Goal: Task Accomplishment & Management: Use online tool/utility

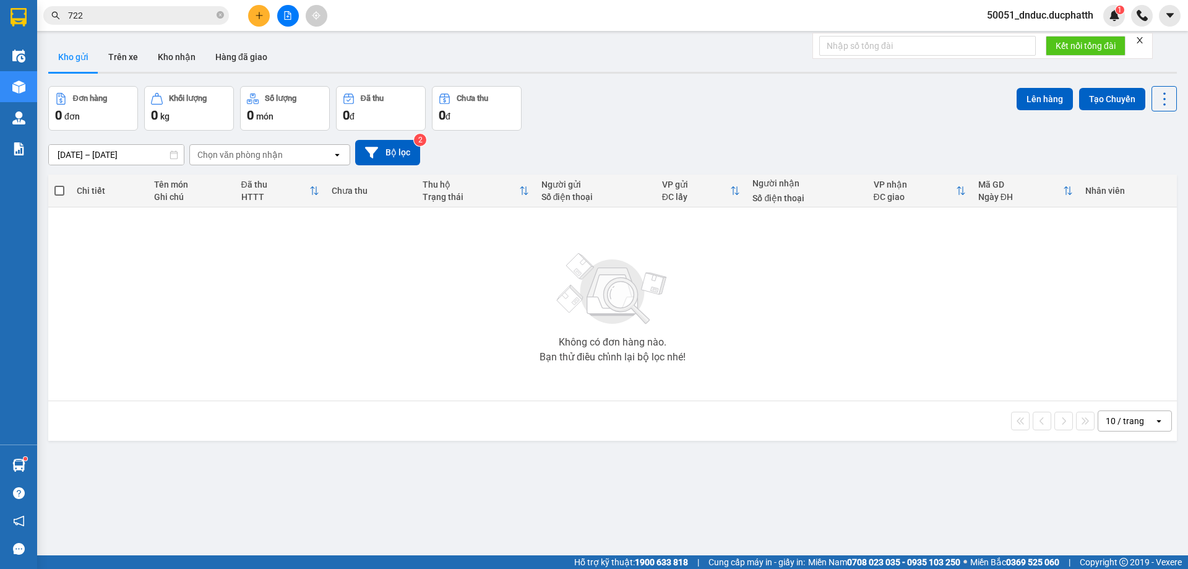
click at [290, 14] on icon "file-add" at bounding box center [287, 15] width 9 height 9
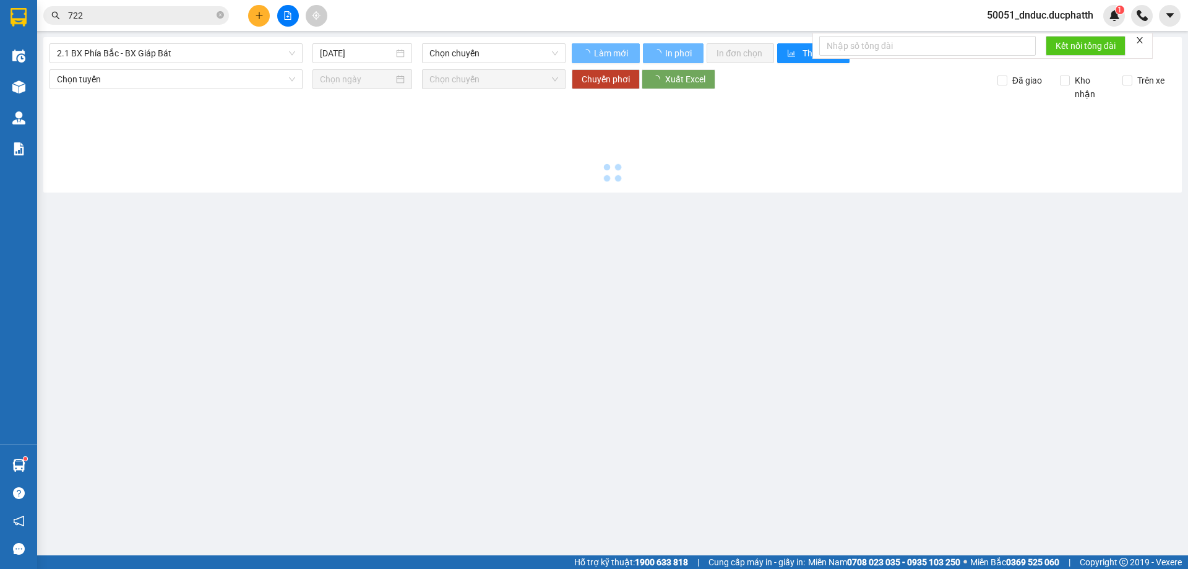
type input "[DATE]"
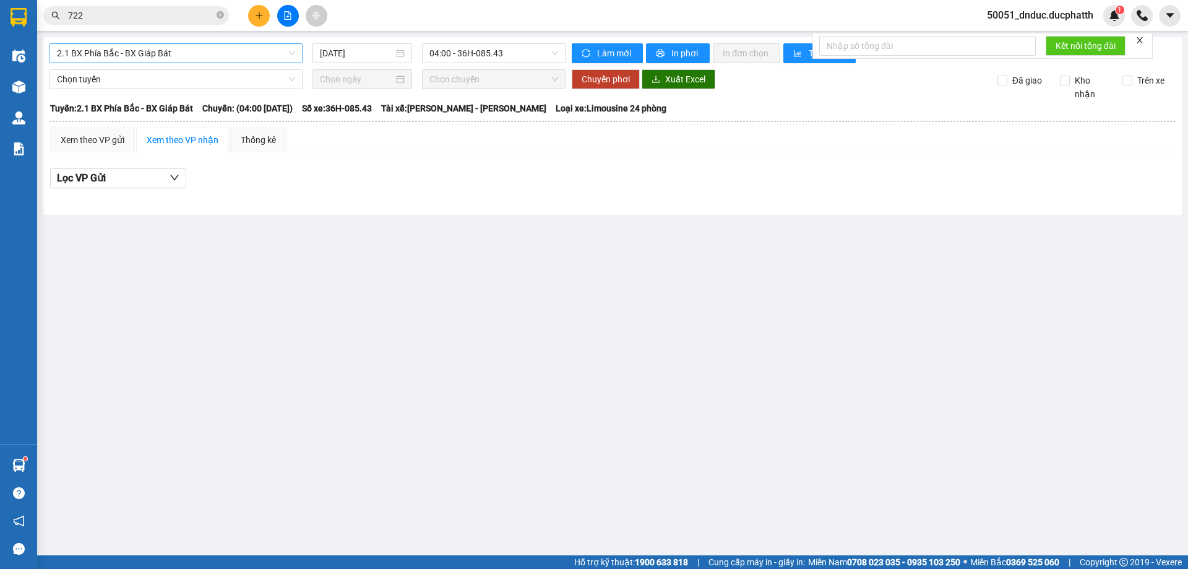
click at [176, 55] on span "2.1 BX Phía Bắc - BX Giáp Bát" at bounding box center [176, 53] width 238 height 19
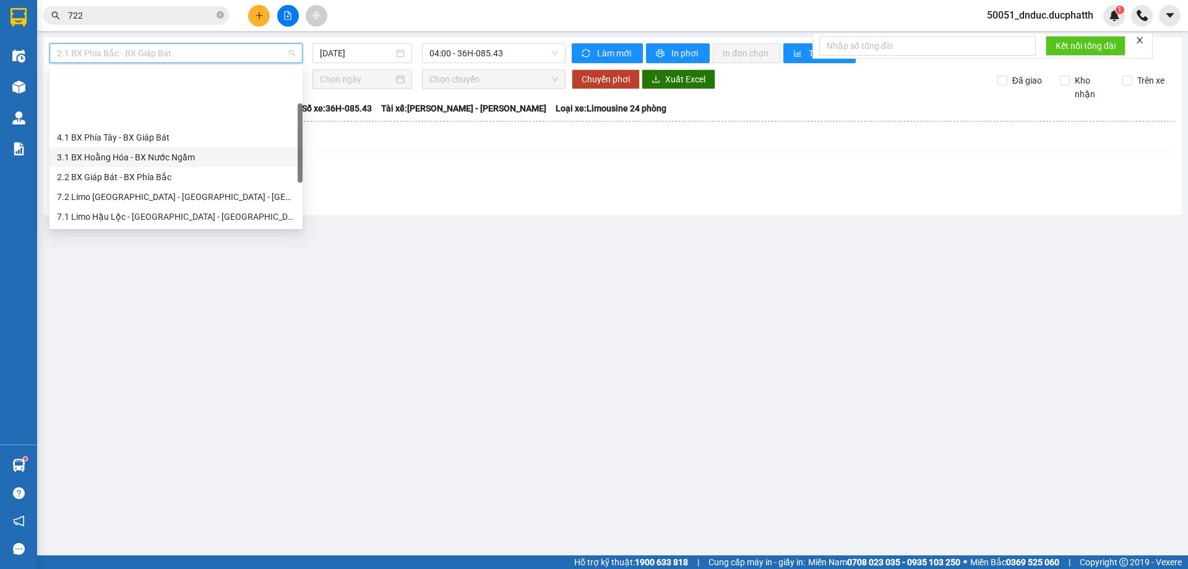
scroll to position [139, 0]
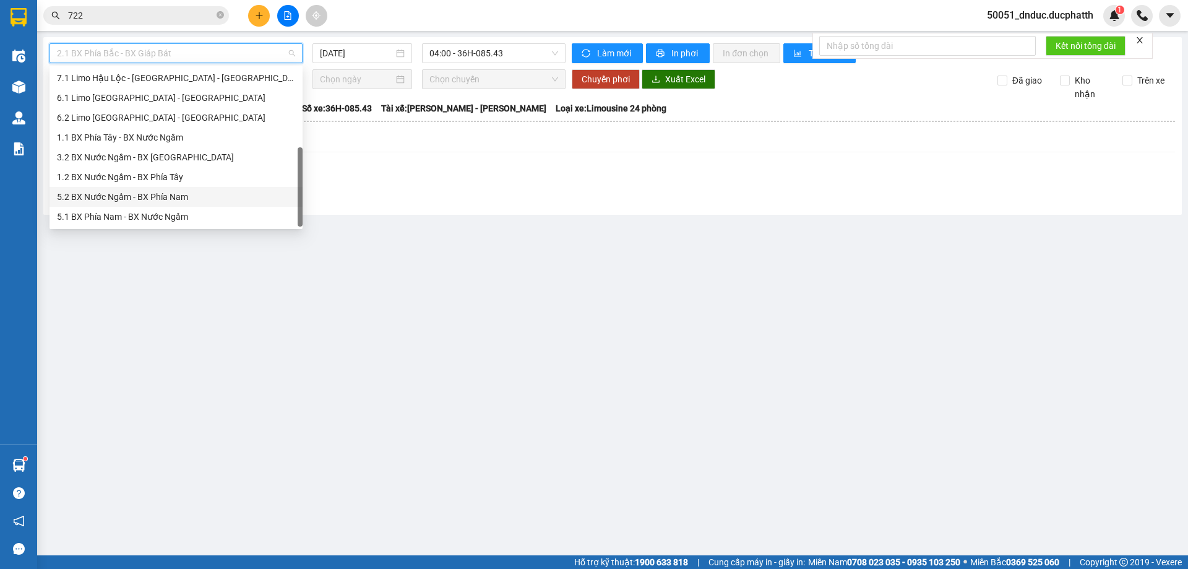
click at [163, 191] on div "5.2 BX Nước Ngầm - BX Phía Nam" at bounding box center [176, 197] width 238 height 14
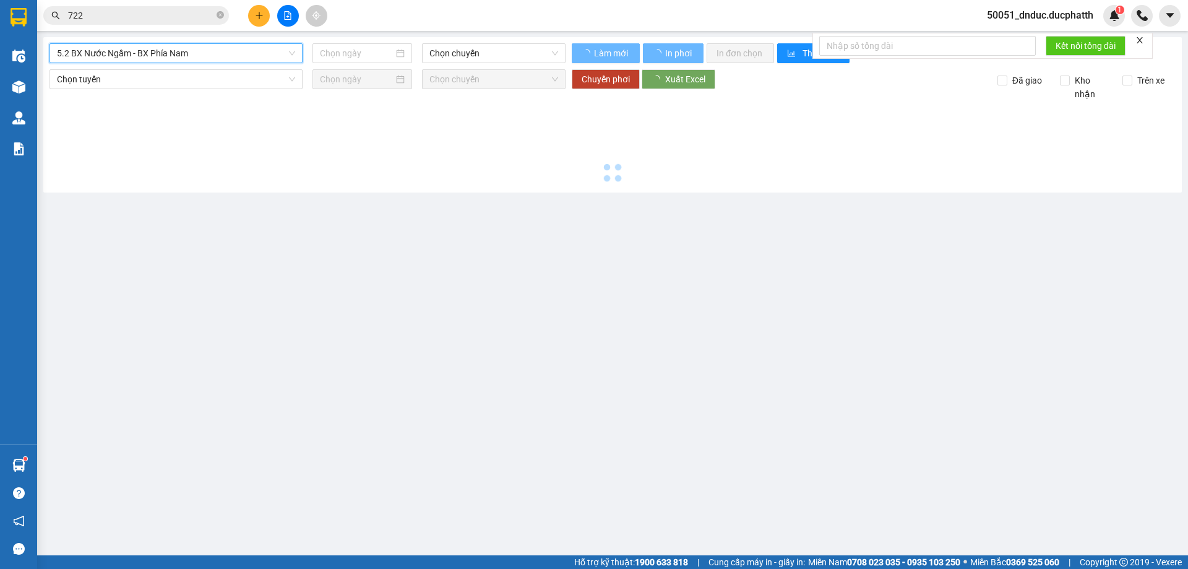
type input "[DATE]"
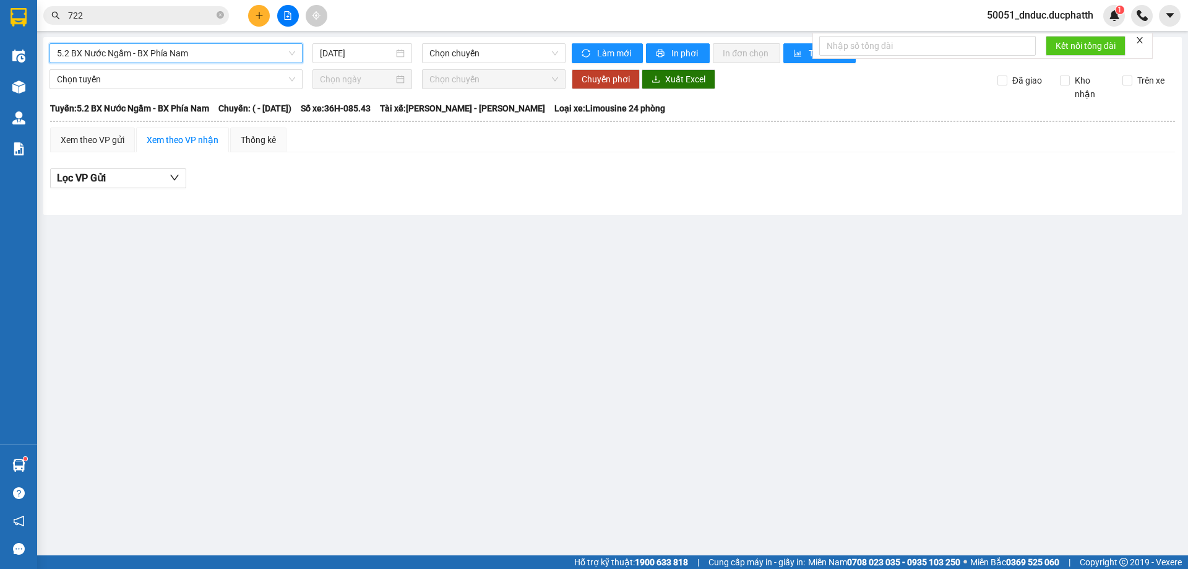
click at [210, 56] on span "5.2 BX Nước Ngầm - BX Phía Nam" at bounding box center [176, 53] width 238 height 19
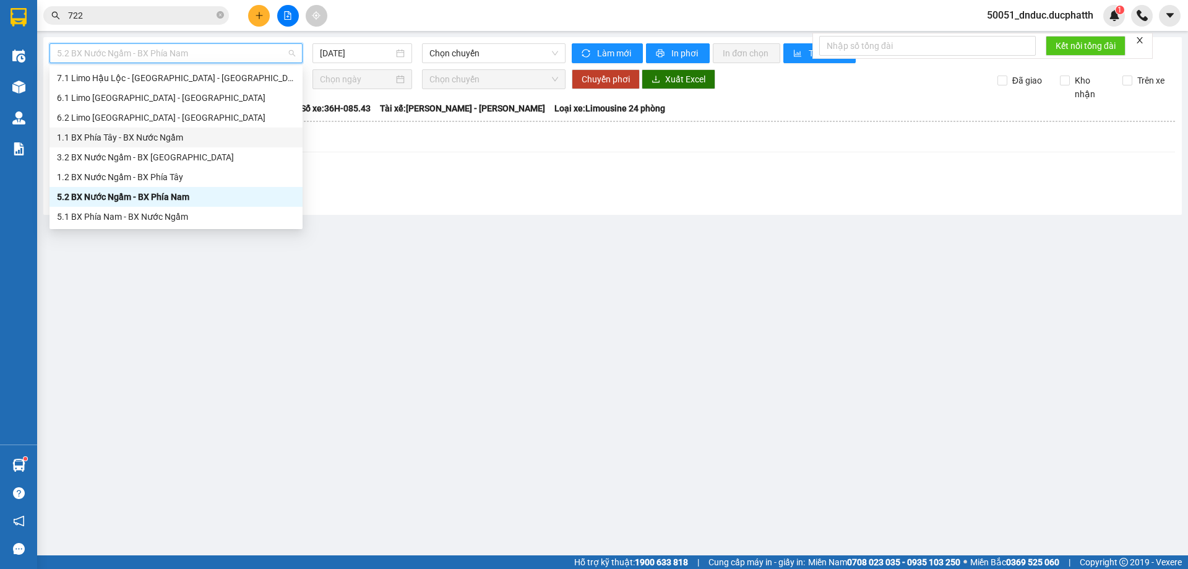
click at [176, 139] on div "1.1 BX Phía Tây - BX Nước Ngầm" at bounding box center [176, 138] width 238 height 14
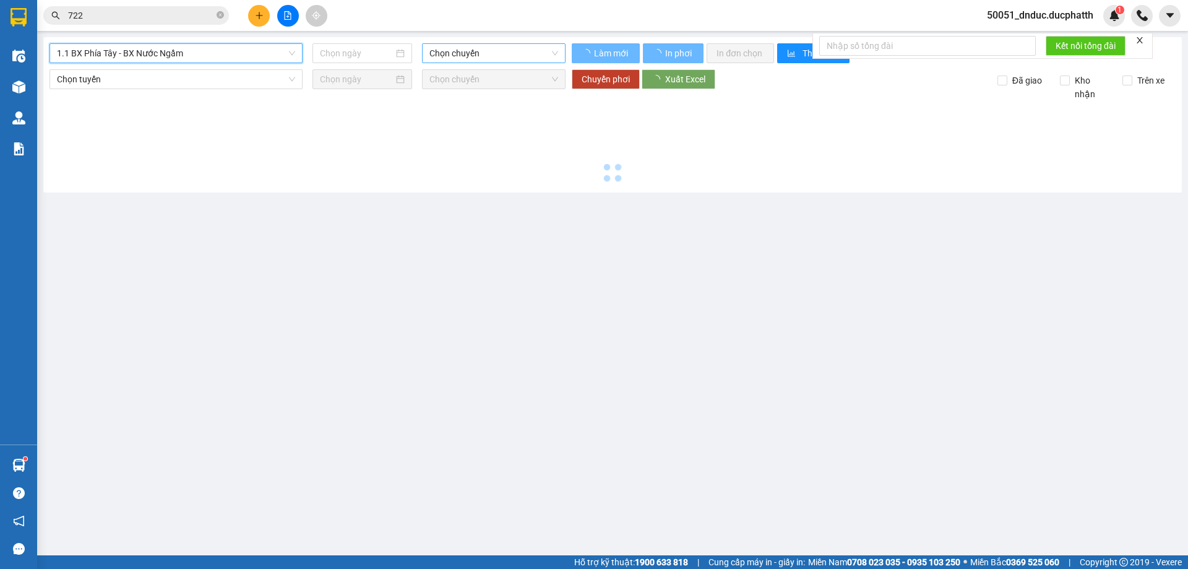
type input "[DATE]"
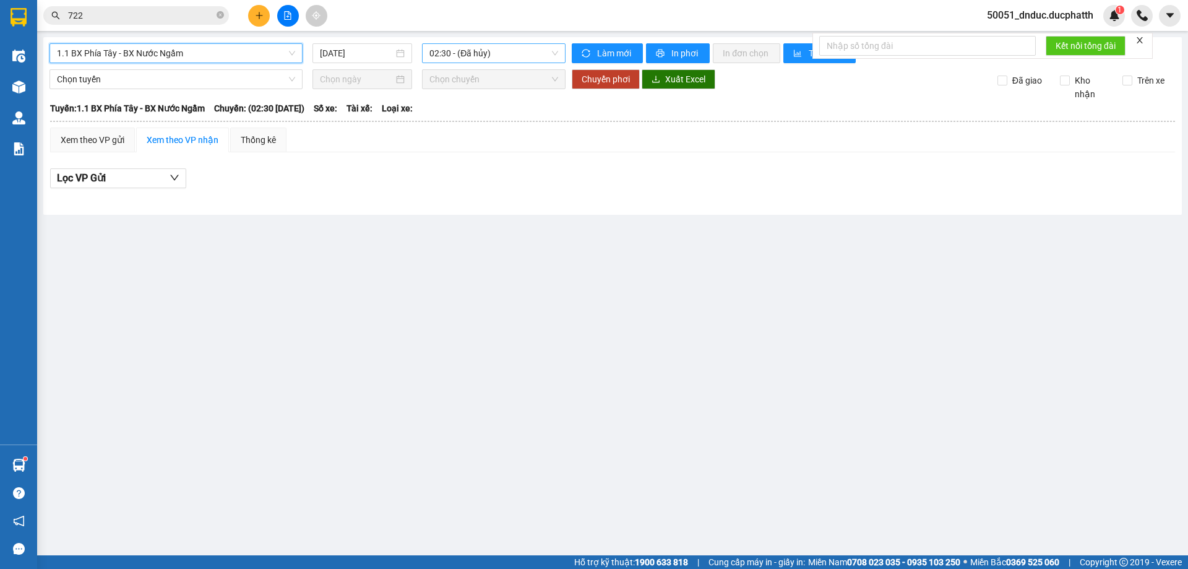
click at [463, 59] on span "02:30 - (Đã hủy)" at bounding box center [494, 53] width 129 height 19
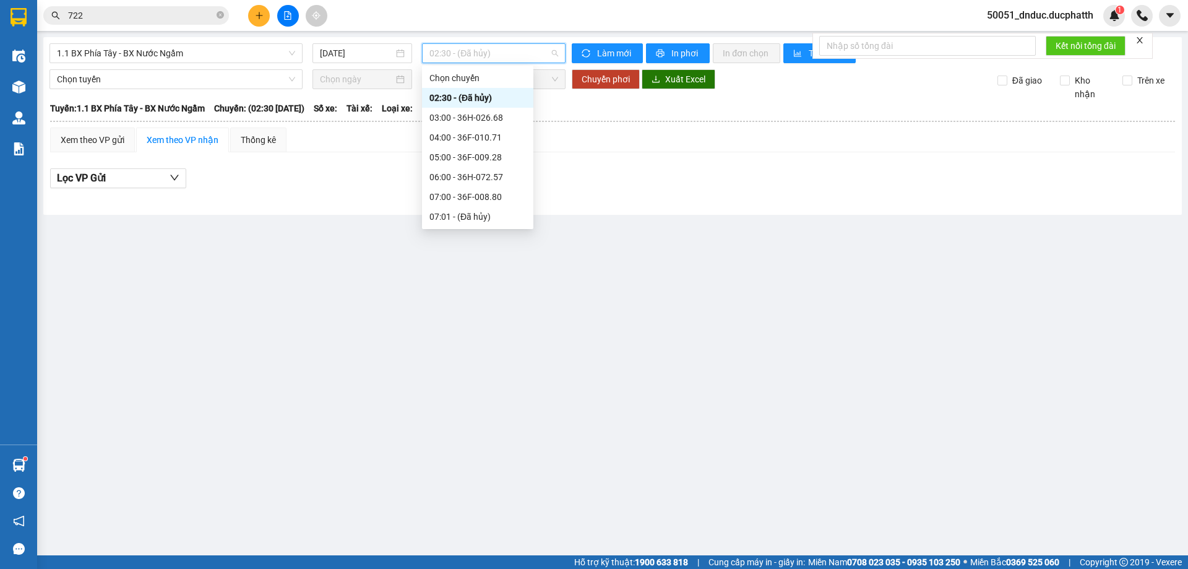
click at [468, 102] on div "02:30 - (Đã hủy)" at bounding box center [478, 98] width 97 height 14
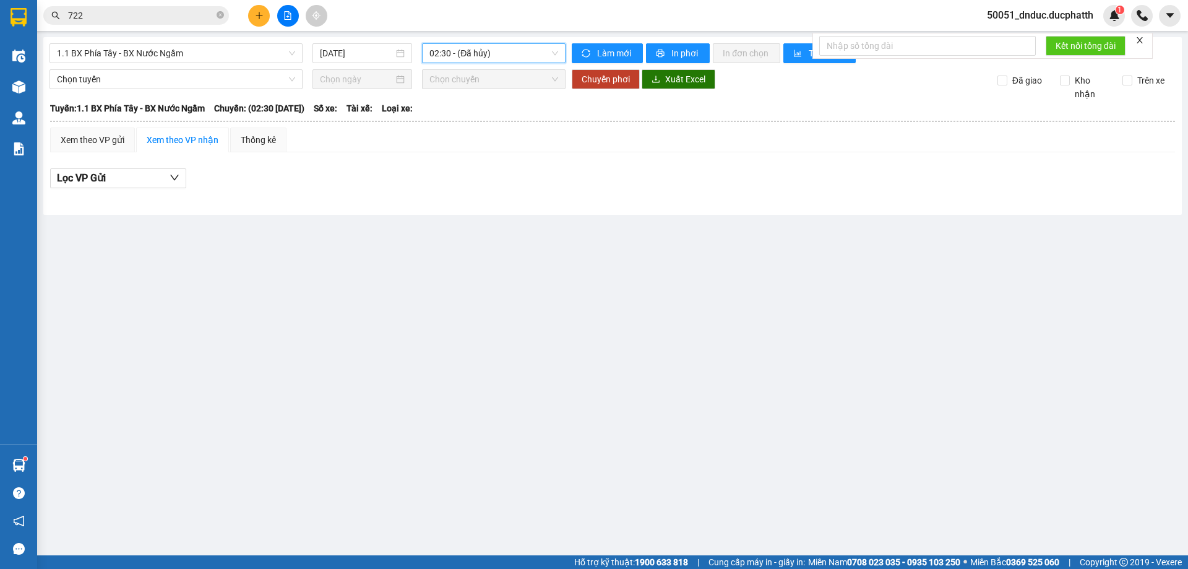
click at [443, 49] on span "02:30 - (Đã hủy)" at bounding box center [494, 53] width 129 height 19
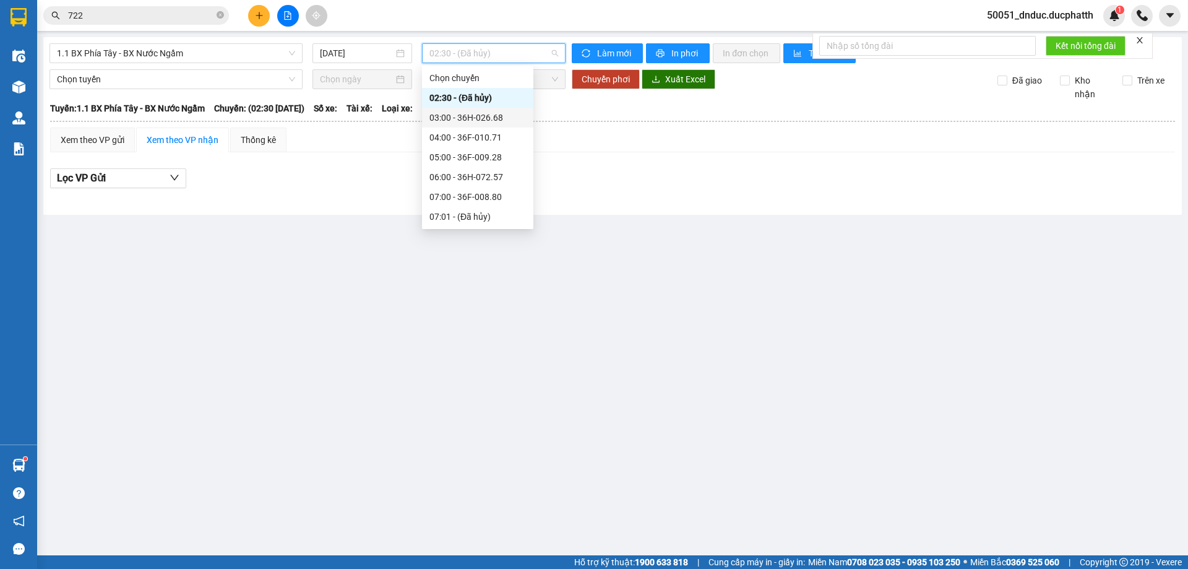
click at [452, 118] on div "03:00 - 36H-026.68" at bounding box center [478, 118] width 97 height 14
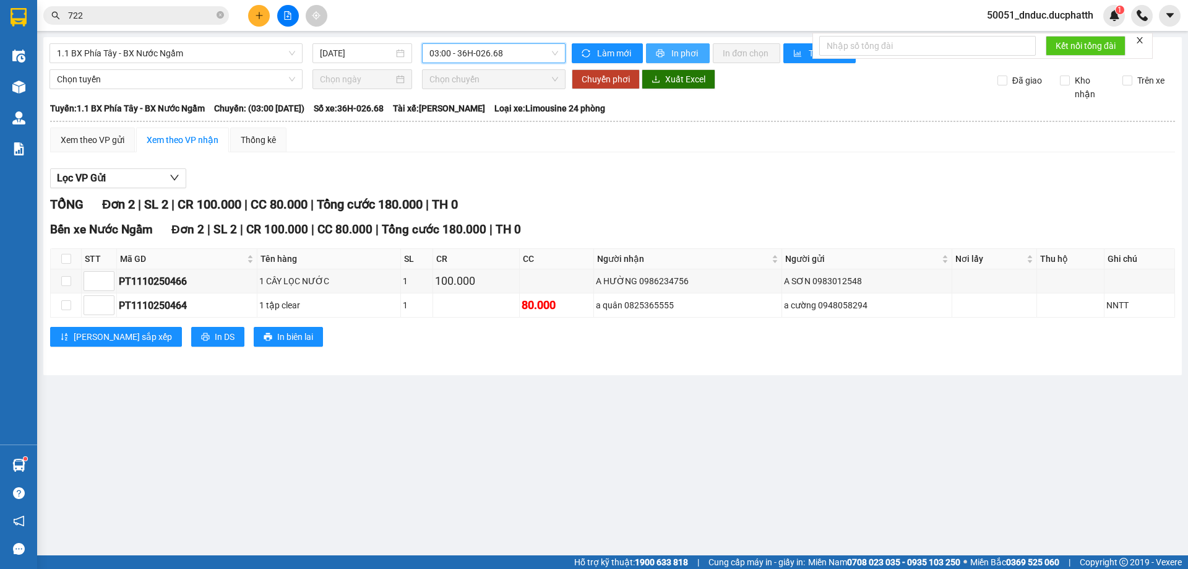
click at [672, 53] on span "In phơi" at bounding box center [686, 53] width 28 height 14
